Goal: Task Accomplishment & Management: Use online tool/utility

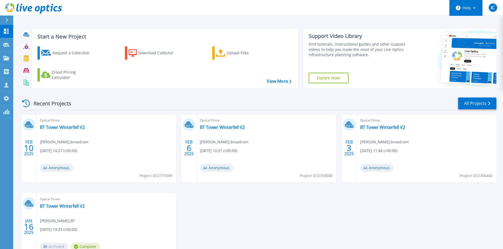
click at [472, 9] on button "Help" at bounding box center [465, 8] width 33 height 16
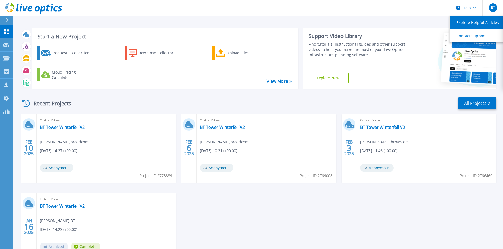
click at [465, 22] on link "Explore Helpful Articles" at bounding box center [478, 22] width 59 height 13
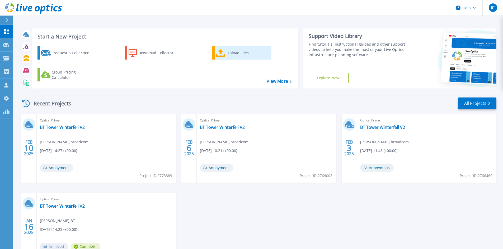
click at [243, 53] on div "Upload Files" at bounding box center [247, 53] width 42 height 11
